Goal: Task Accomplishment & Management: Complete application form

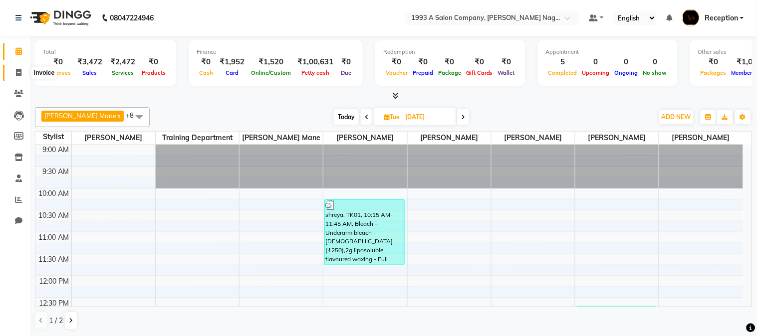
click at [12, 76] on span at bounding box center [18, 72] width 17 height 11
select select "144"
select select "service"
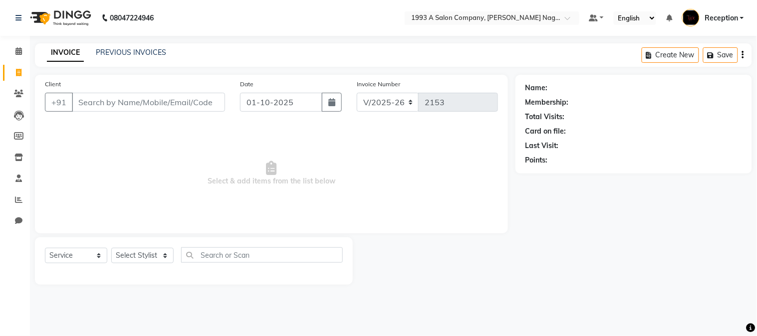
click at [87, 103] on input "Client" at bounding box center [148, 102] width 153 height 19
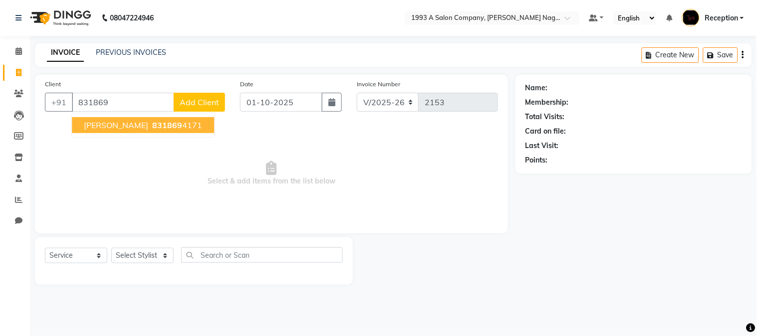
click at [150, 123] on ngb-highlight "831869 4171" at bounding box center [176, 125] width 52 height 10
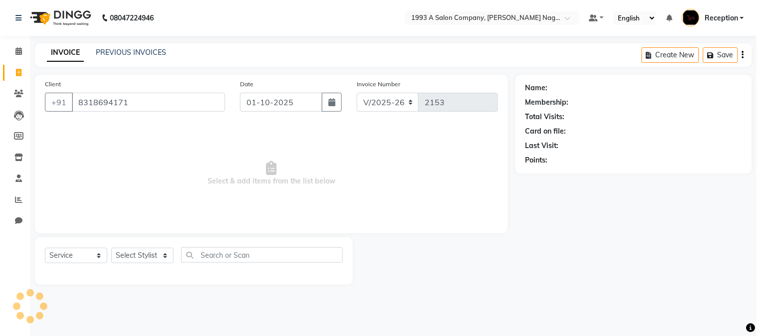
type input "8318694171"
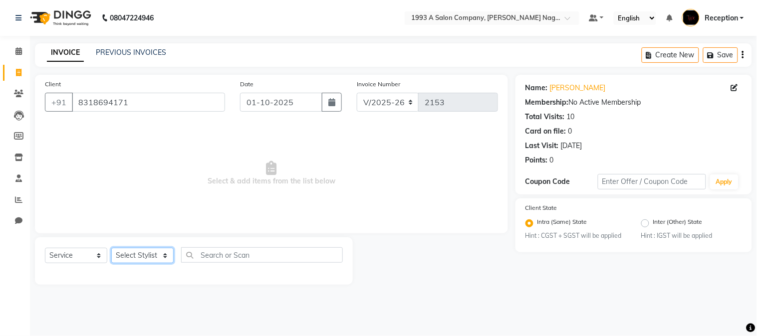
click at [162, 250] on select "Select Stylist [PERSON_NAME] Mane [PERSON_NAME] [PERSON_NAME] Reception [PERSON…" at bounding box center [142, 255] width 62 height 15
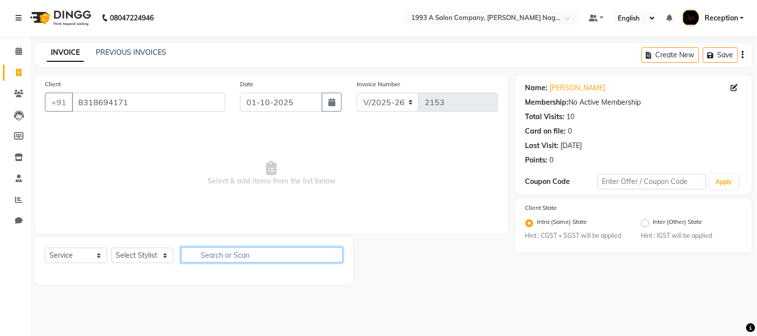
click at [211, 256] on input "text" at bounding box center [262, 255] width 162 height 15
click at [266, 256] on input "text" at bounding box center [262, 255] width 162 height 15
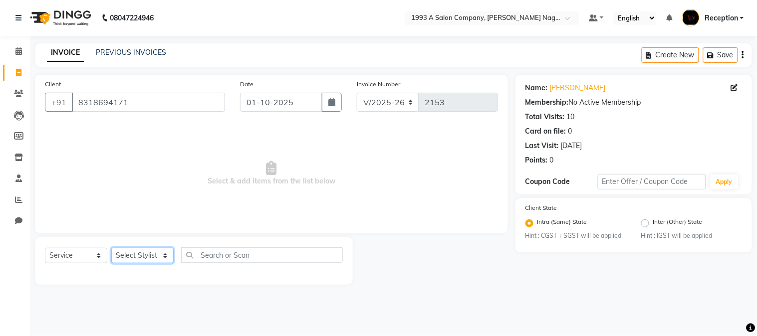
click at [161, 251] on select "Select Stylist [PERSON_NAME] Mane [PERSON_NAME] [PERSON_NAME] Reception [PERSON…" at bounding box center [142, 255] width 62 height 15
select select "48179"
click at [111, 249] on select "Select Stylist [PERSON_NAME] Mane [PERSON_NAME] [PERSON_NAME] Reception [PERSON…" at bounding box center [142, 255] width 62 height 15
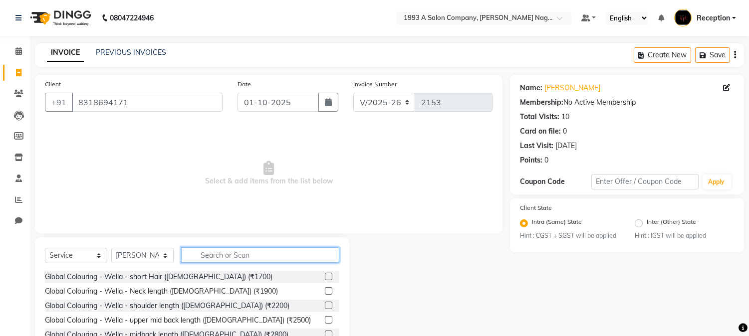
click at [220, 255] on input "text" at bounding box center [260, 255] width 158 height 15
click at [216, 257] on input "text" at bounding box center [260, 255] width 158 height 15
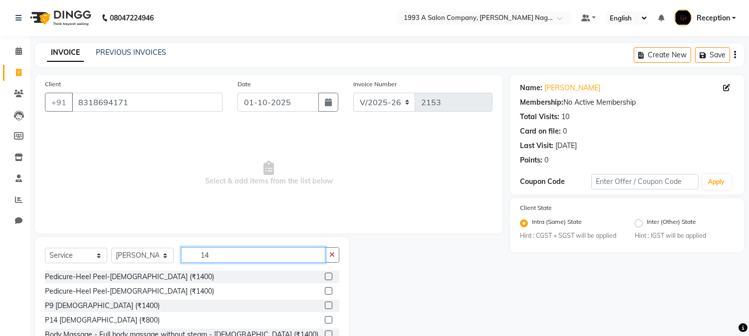
type input "1"
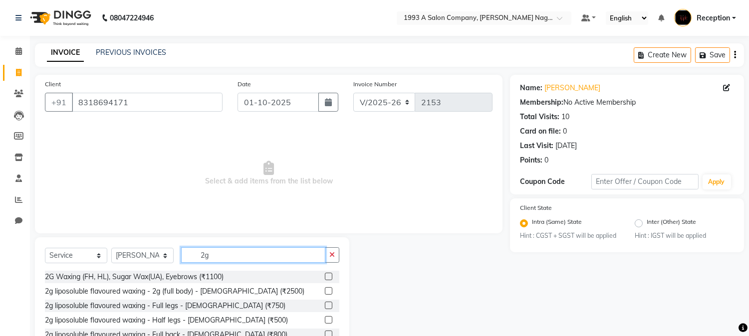
type input "2g"
click at [325, 307] on label at bounding box center [328, 305] width 7 height 7
click at [325, 307] on input "checkbox" at bounding box center [328, 306] width 6 height 6
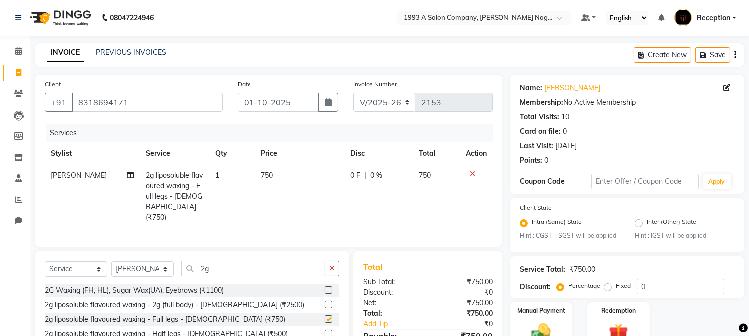
checkbox input "false"
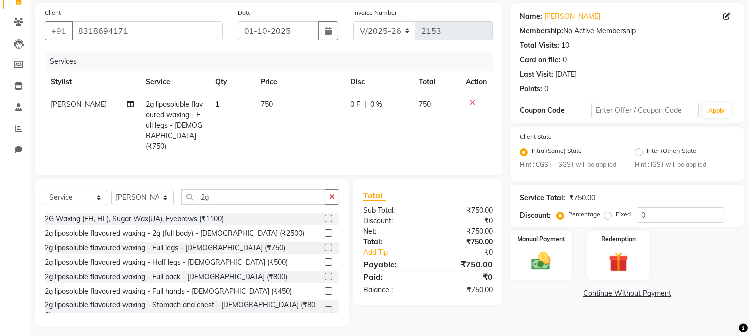
scroll to position [75, 0]
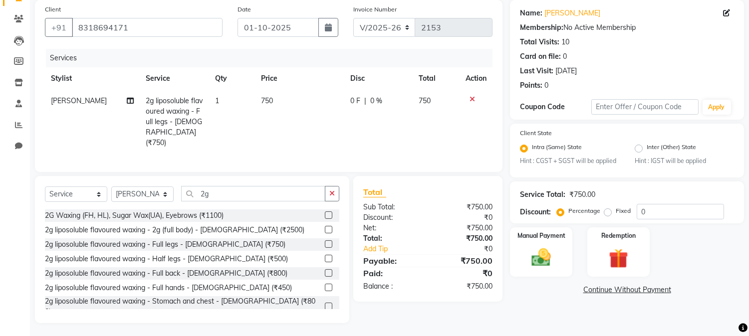
click at [325, 286] on label at bounding box center [328, 287] width 7 height 7
click at [325, 286] on input "checkbox" at bounding box center [328, 288] width 6 height 6
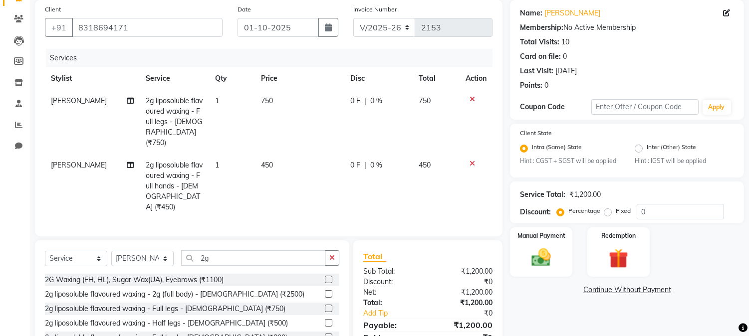
checkbox input "false"
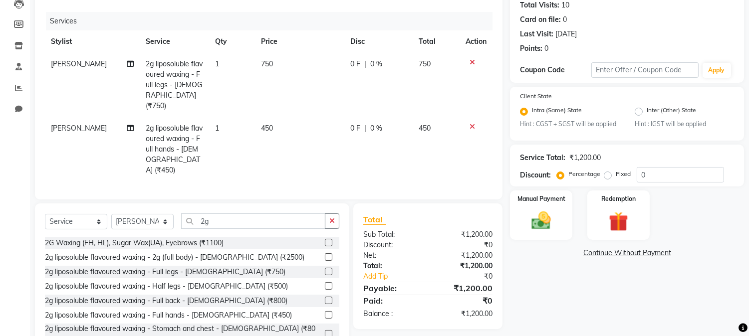
scroll to position [128, 0]
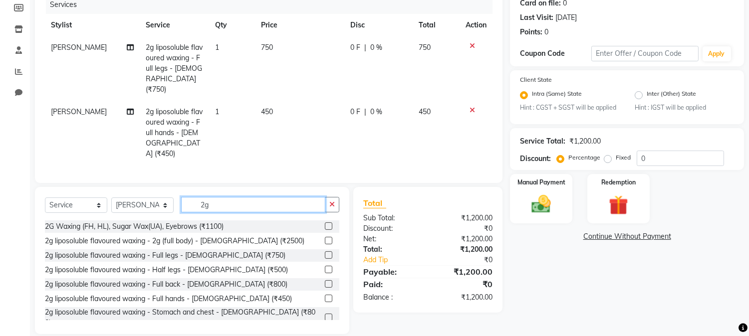
click at [212, 197] on input "2g" at bounding box center [253, 204] width 144 height 15
type input "2"
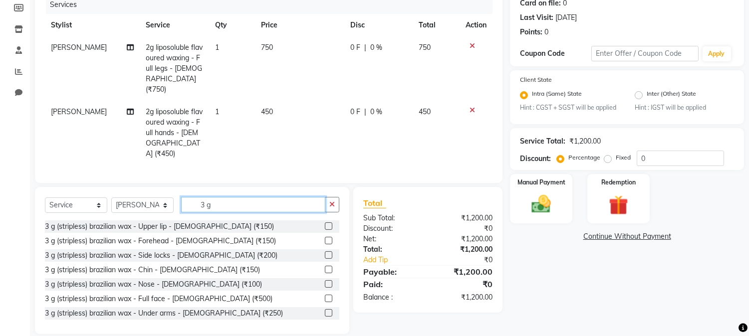
type input "3 g"
click at [325, 309] on label at bounding box center [328, 312] width 7 height 7
click at [325, 310] on input "checkbox" at bounding box center [328, 313] width 6 height 6
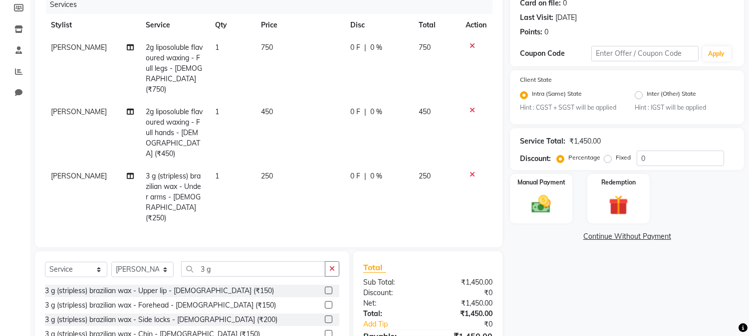
checkbox input "false"
click at [551, 207] on img at bounding box center [541, 204] width 33 height 23
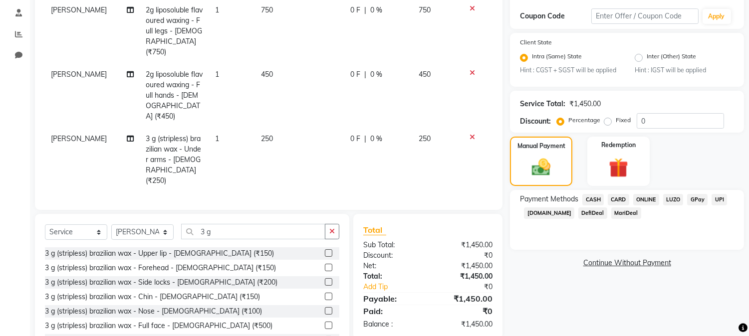
scroll to position [182, 0]
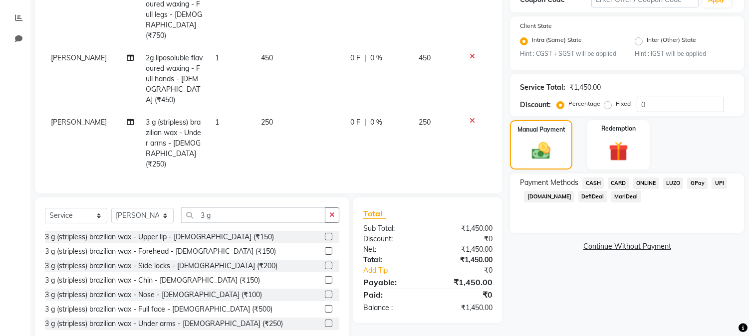
click at [646, 182] on span "ONLINE" at bounding box center [646, 183] width 26 height 11
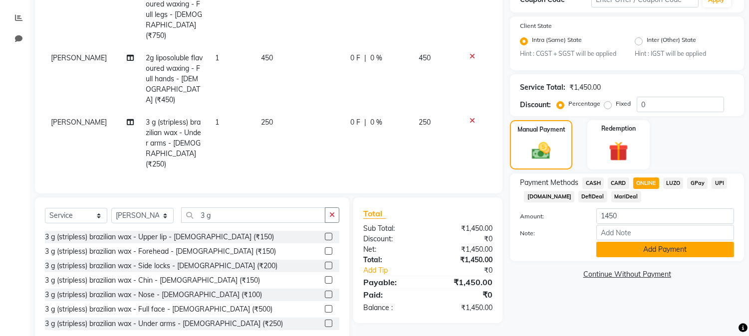
click at [657, 248] on button "Add Payment" at bounding box center [665, 249] width 138 height 15
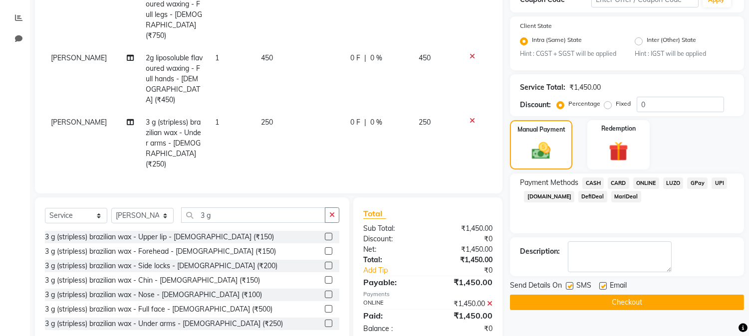
click at [652, 303] on button "Checkout" at bounding box center [627, 302] width 234 height 15
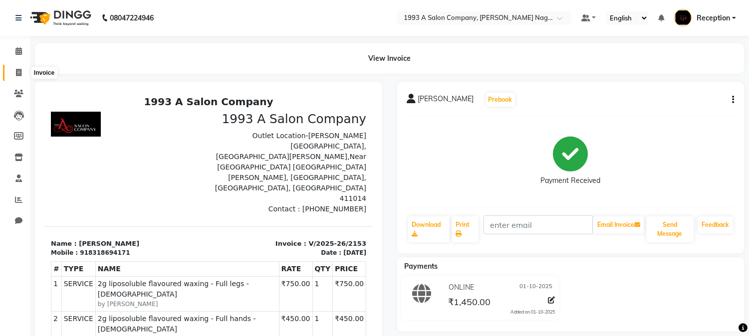
click at [19, 76] on icon at bounding box center [18, 72] width 5 height 7
select select "service"
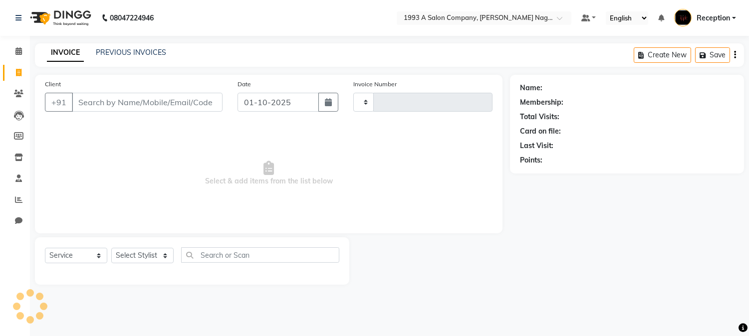
type input "2154"
select select "144"
click at [121, 51] on link "PREVIOUS INVOICES" at bounding box center [131, 52] width 70 height 9
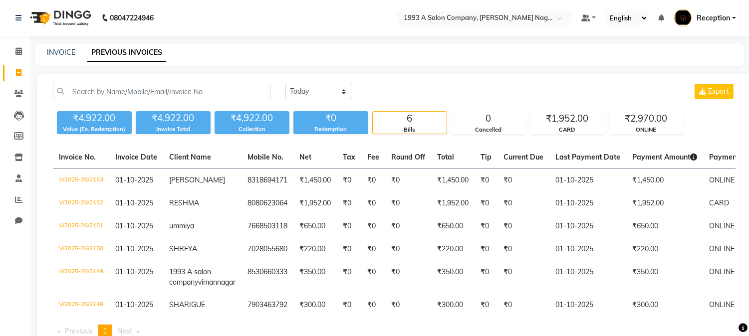
click at [121, 55] on link "PREVIOUS INVOICES" at bounding box center [126, 53] width 79 height 18
click at [50, 51] on link "INVOICE" at bounding box center [61, 52] width 28 height 9
select select "service"
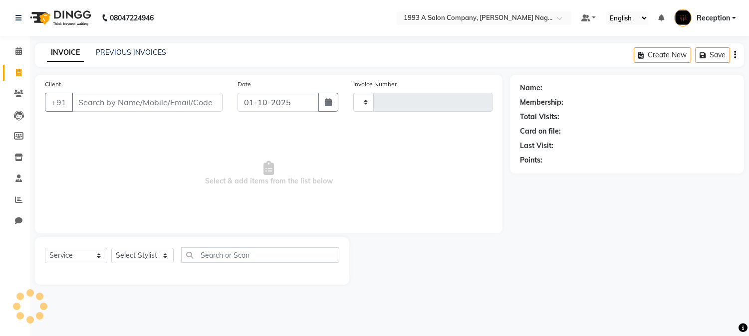
type input "2154"
select select "144"
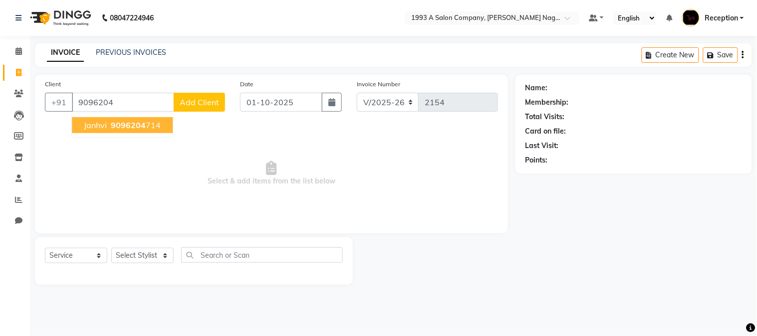
click at [101, 126] on span "janhvi" at bounding box center [95, 125] width 23 height 10
type input "9096204714"
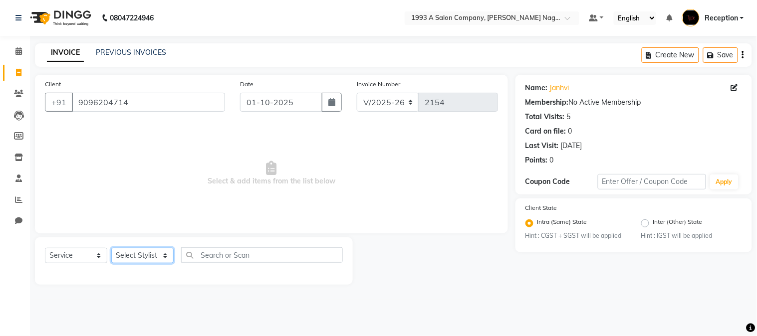
click at [163, 256] on select "Select Stylist [PERSON_NAME] Mane [PERSON_NAME] [PERSON_NAME] Reception [PERSON…" at bounding box center [142, 255] width 62 height 15
select select "48179"
click at [111, 249] on select "Select Stylist [PERSON_NAME] Mane [PERSON_NAME] [PERSON_NAME] Reception [PERSON…" at bounding box center [142, 255] width 62 height 15
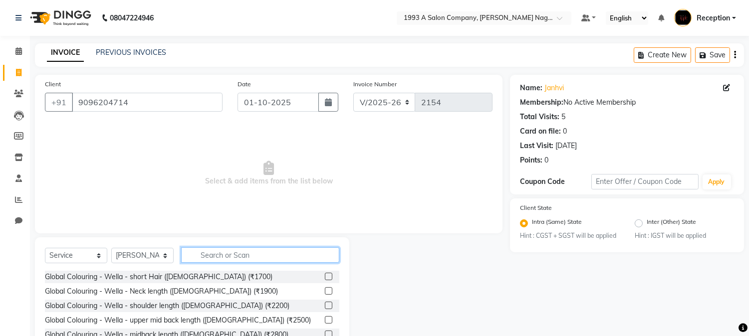
click at [223, 256] on input "text" at bounding box center [260, 255] width 158 height 15
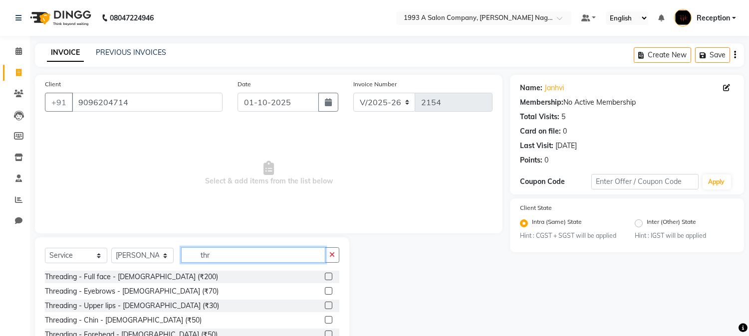
type input "thr"
click at [325, 293] on label at bounding box center [328, 291] width 7 height 7
click at [325, 293] on input "checkbox" at bounding box center [328, 292] width 6 height 6
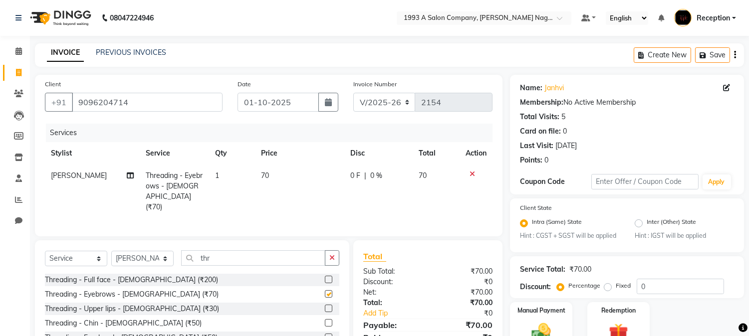
checkbox input "false"
click at [167, 257] on select "Select Stylist [PERSON_NAME] Mane [PERSON_NAME] [PERSON_NAME] Reception [PERSON…" at bounding box center [142, 258] width 62 height 15
select select "14213"
click at [111, 251] on select "Select Stylist [PERSON_NAME] Mane [PERSON_NAME] [PERSON_NAME] Reception [PERSON…" at bounding box center [142, 258] width 62 height 15
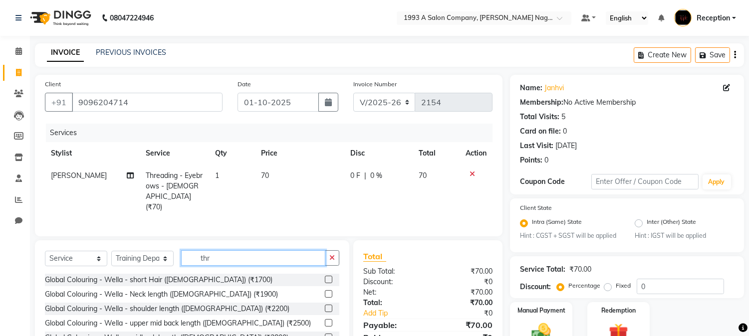
click at [208, 252] on input "thr" at bounding box center [253, 258] width 144 height 15
type input "t"
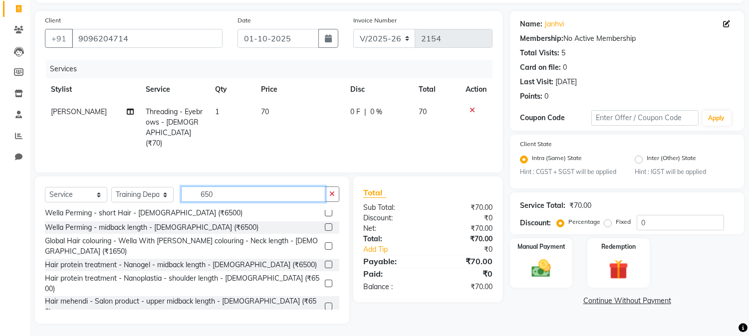
scroll to position [131, 0]
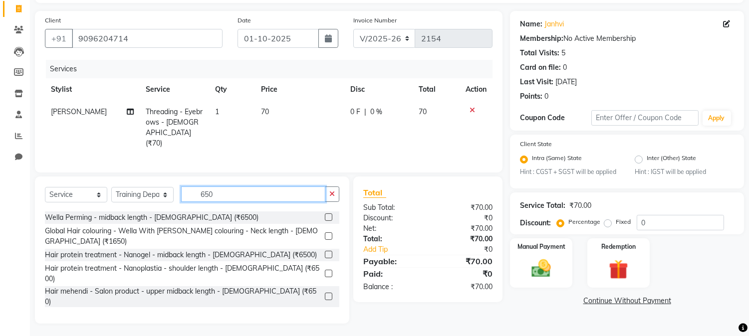
type input "650"
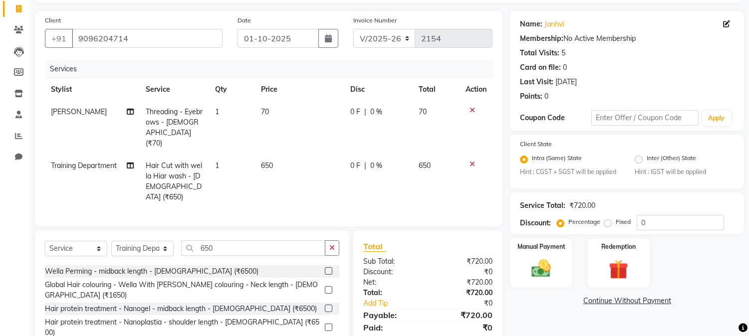
checkbox input "false"
click at [538, 262] on img at bounding box center [541, 269] width 33 height 23
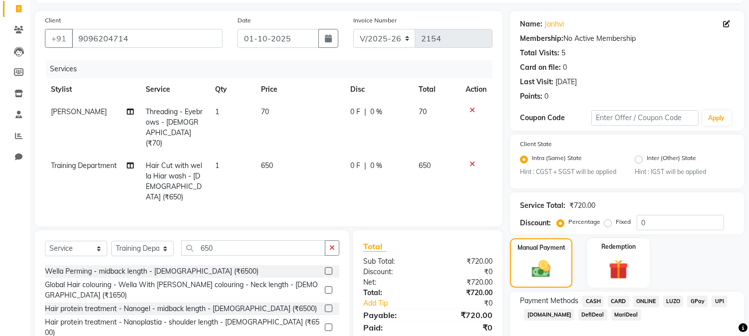
click at [644, 300] on span "ONLINE" at bounding box center [646, 301] width 26 height 11
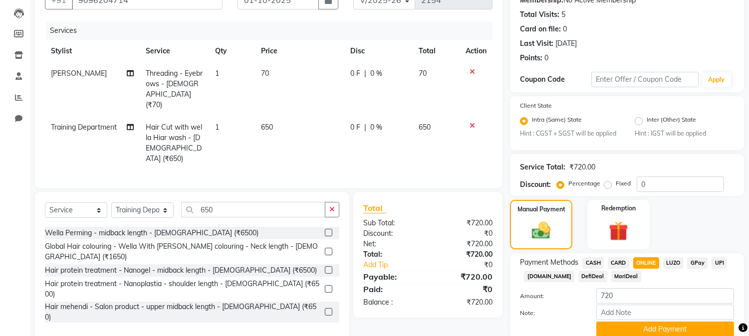
scroll to position [143, 0]
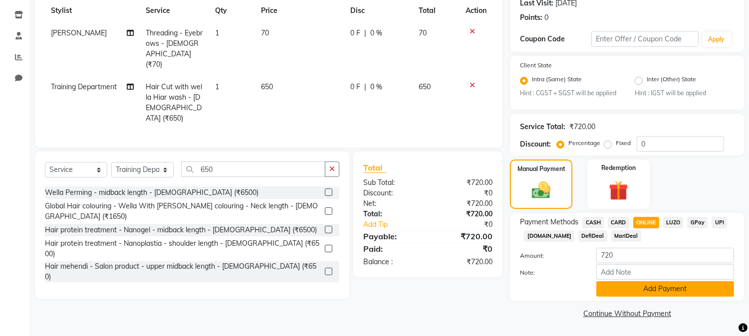
click at [647, 287] on button "Add Payment" at bounding box center [665, 289] width 138 height 15
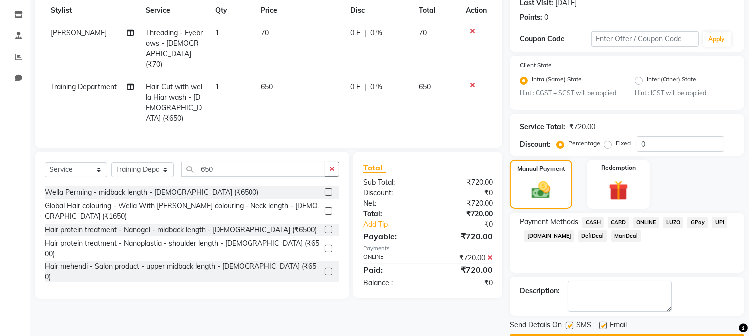
scroll to position [171, 0]
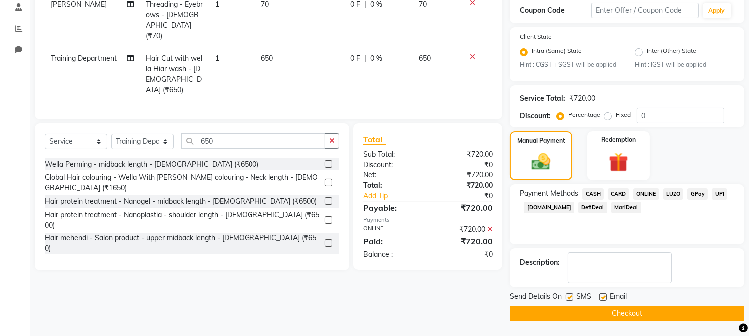
drag, startPoint x: 595, startPoint y: 314, endPoint x: 583, endPoint y: 311, distance: 12.8
click at [595, 313] on button "Checkout" at bounding box center [627, 313] width 234 height 15
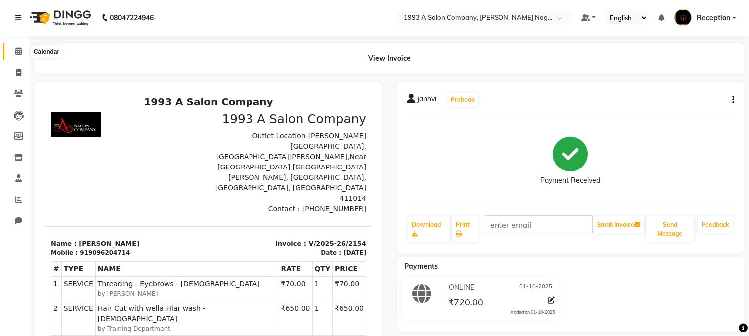
click at [17, 54] on icon at bounding box center [18, 50] width 6 height 7
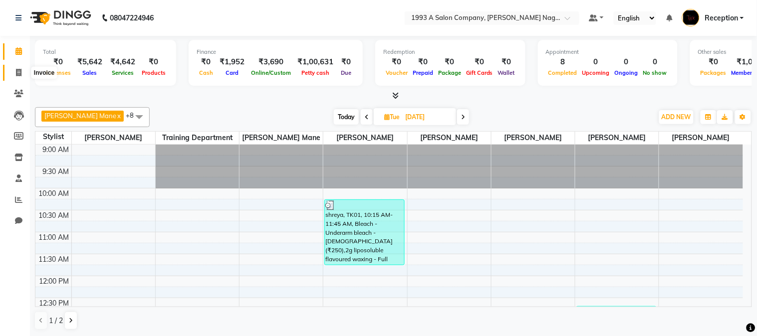
click at [20, 70] on icon at bounding box center [18, 72] width 5 height 7
select select "service"
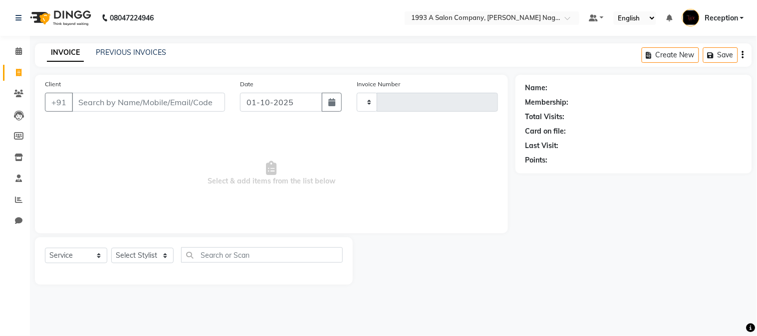
type input "2155"
select select "144"
